Goal: Task Accomplishment & Management: Manage account settings

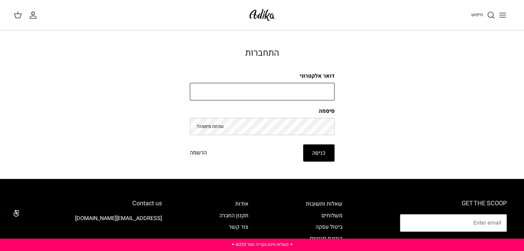
click at [321, 89] on input "דואר אלקטרוני" at bounding box center [262, 92] width 145 height 18
type input "noeetf@gmail.com"
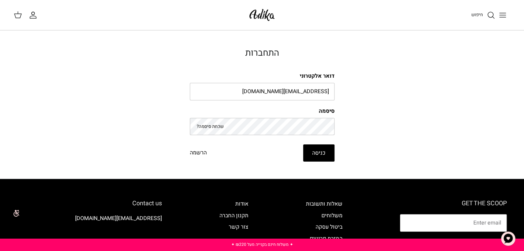
click at [315, 153] on button "כניסה" at bounding box center [318, 153] width 31 height 17
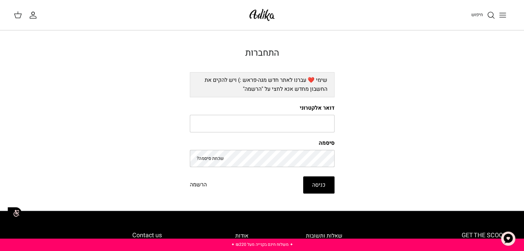
click at [218, 158] on link "שכחת סיסמה?" at bounding box center [210, 158] width 27 height 7
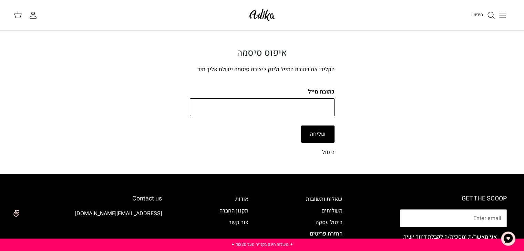
click at [246, 103] on input "כתובת מייל" at bounding box center [262, 107] width 145 height 18
type input "noeetf@gmail.com"
click at [333, 130] on button "שליחה" at bounding box center [317, 134] width 33 height 17
